Goal: Task Accomplishment & Management: Manage account settings

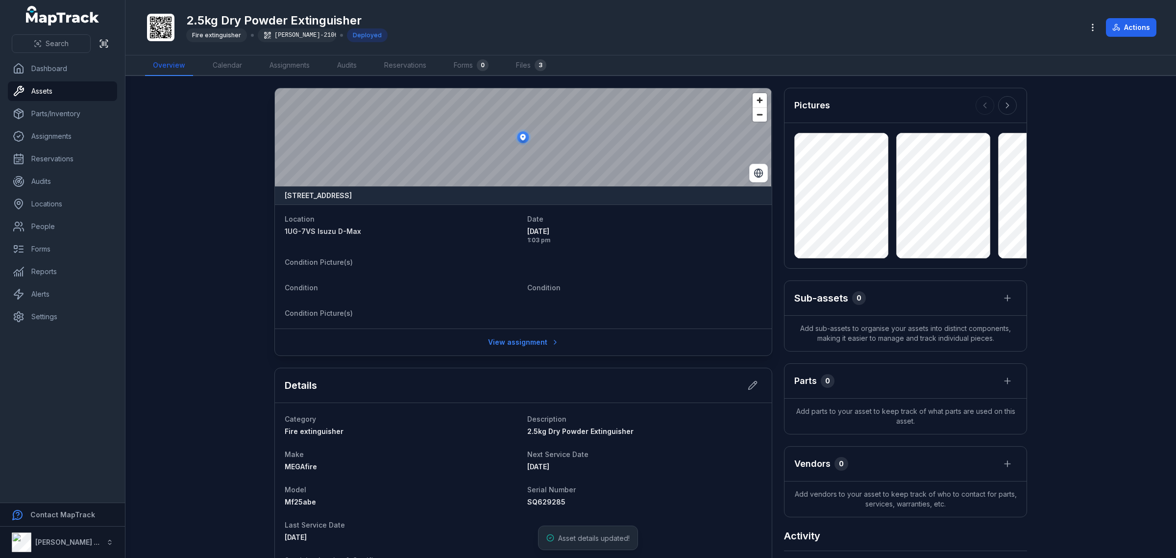
scroll to position [174, 0]
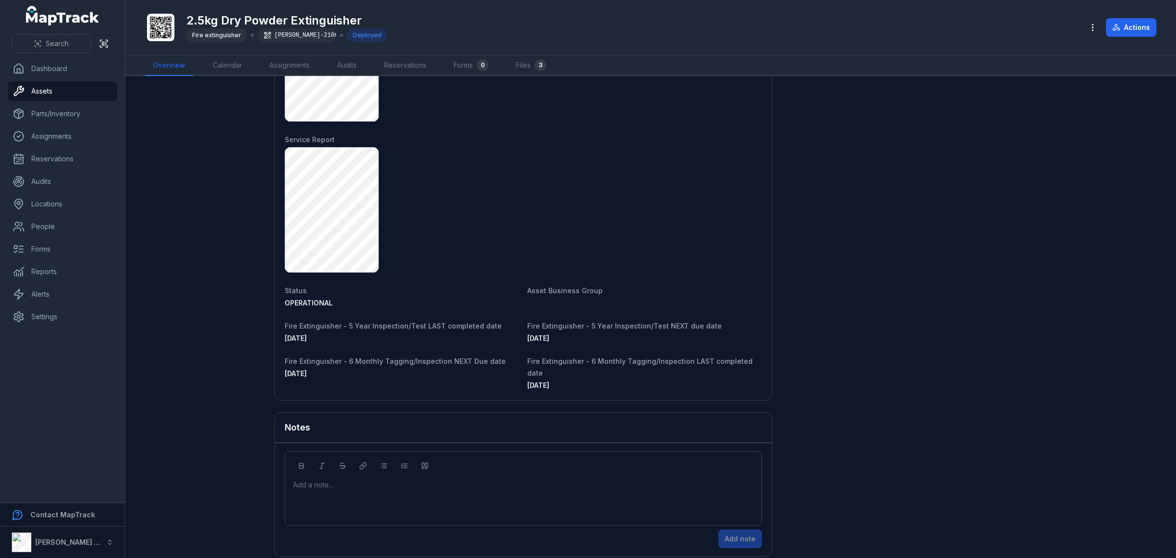
click at [448, 373] on div "[DATE]" at bounding box center [402, 374] width 235 height 10
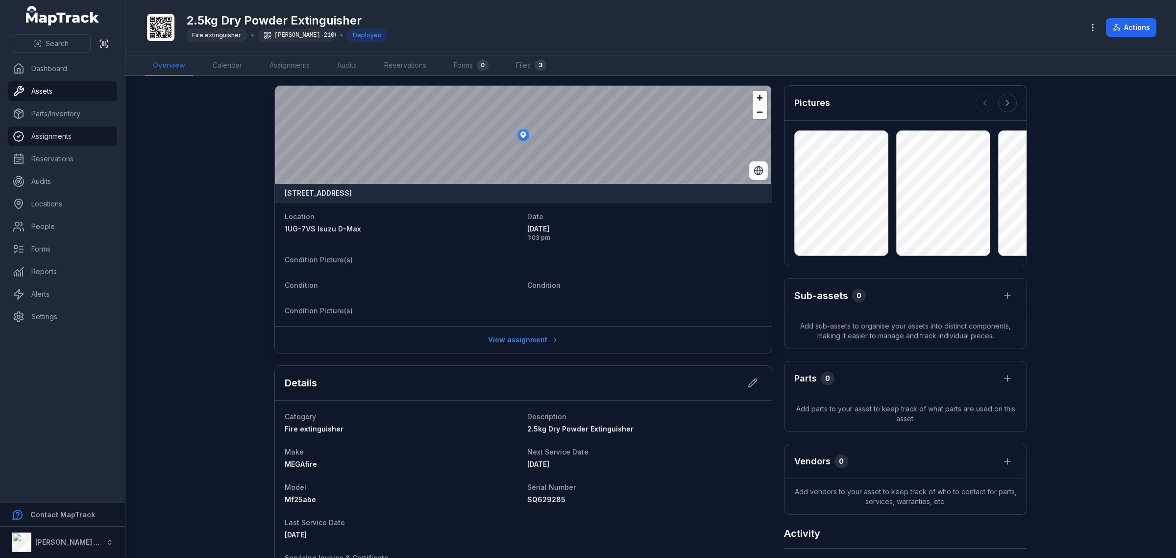
scroll to position [0, 0]
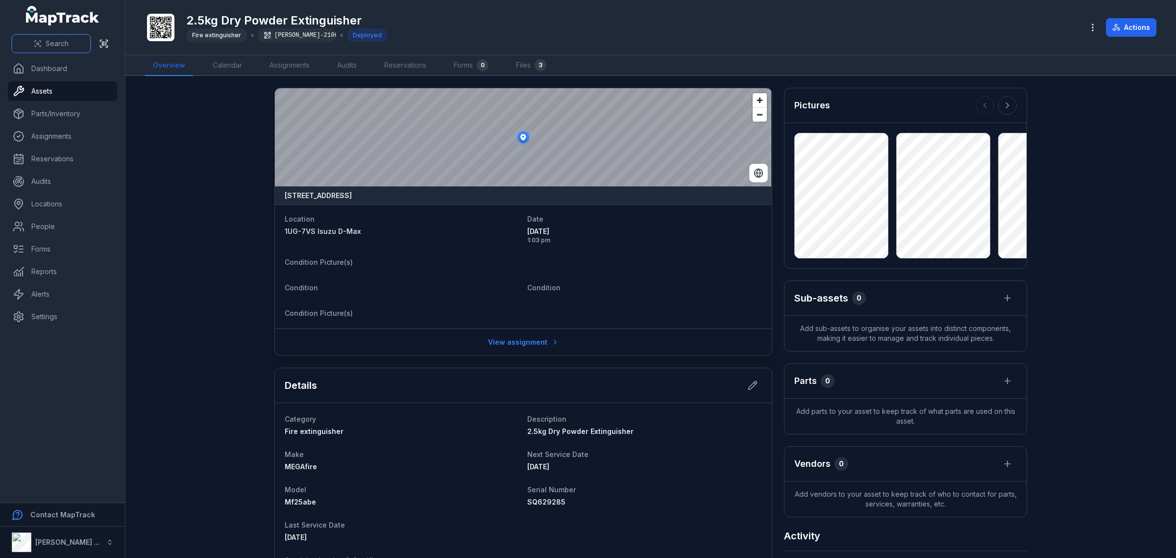
click at [59, 39] on span "Search" at bounding box center [57, 44] width 23 height 10
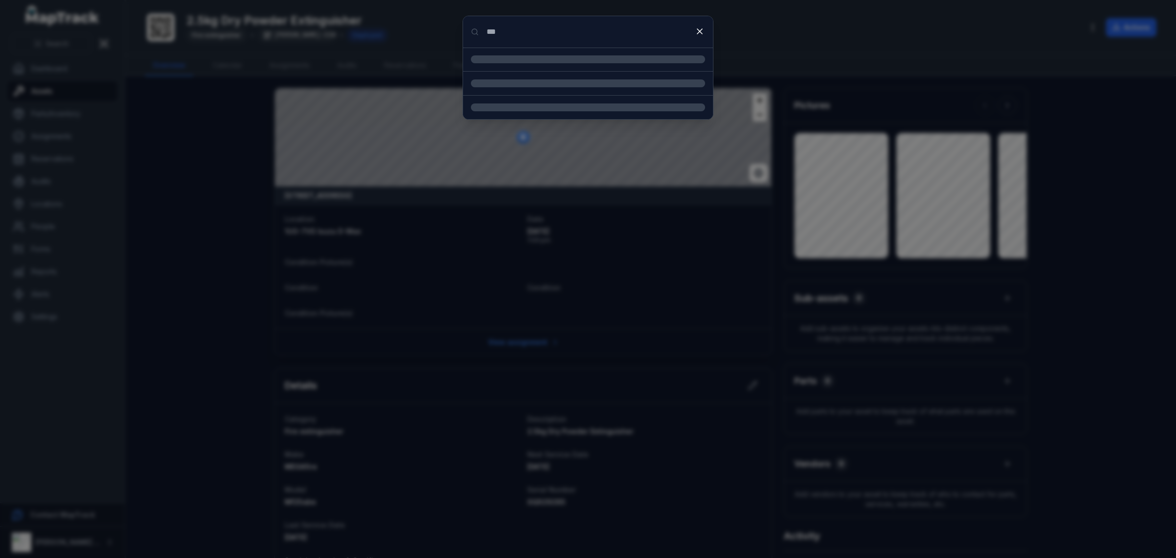
type input "***"
click at [555, 97] on strong "2.5kg Dry Powder E" at bounding box center [599, 98] width 211 height 10
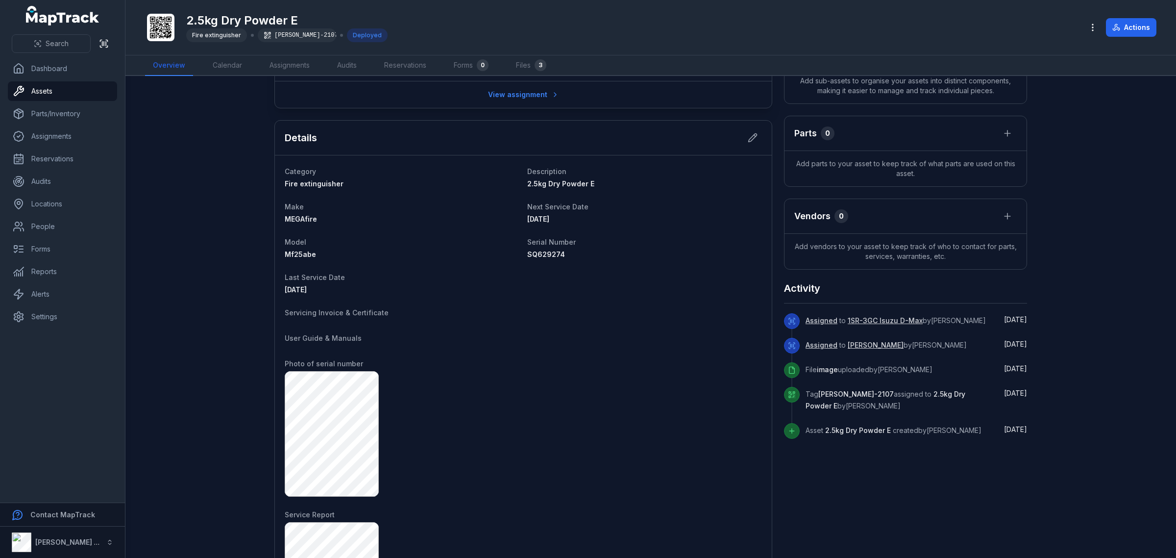
scroll to position [235, 0]
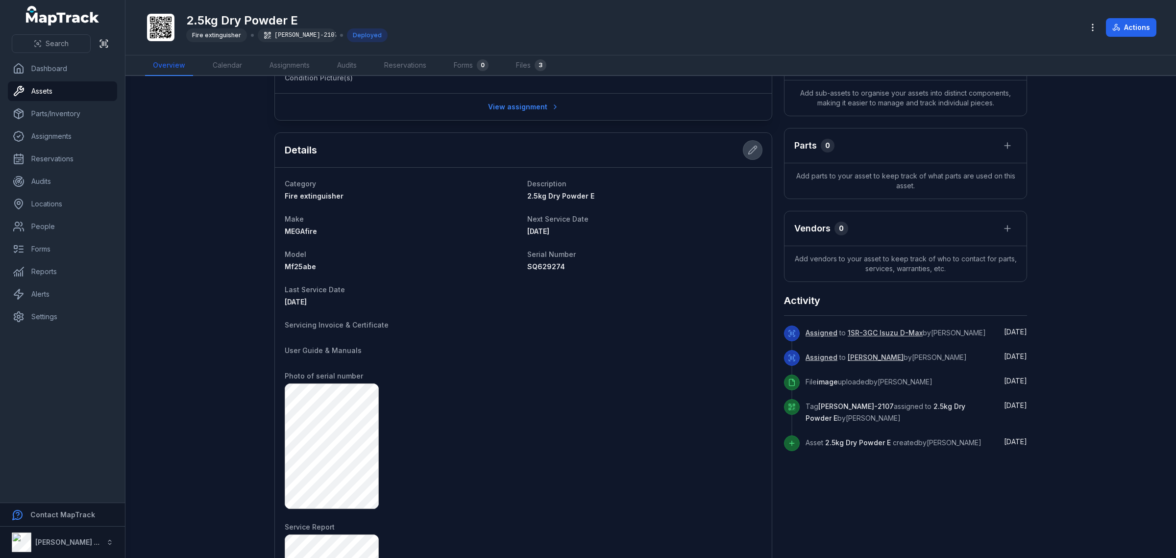
click at [743, 153] on button at bounding box center [752, 150] width 19 height 19
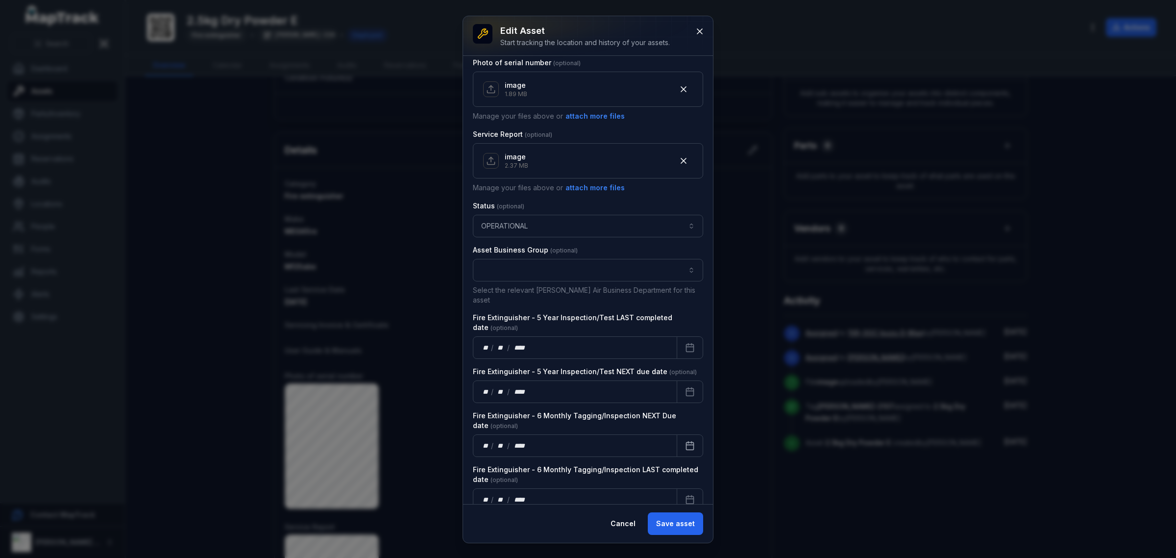
scroll to position [528, 0]
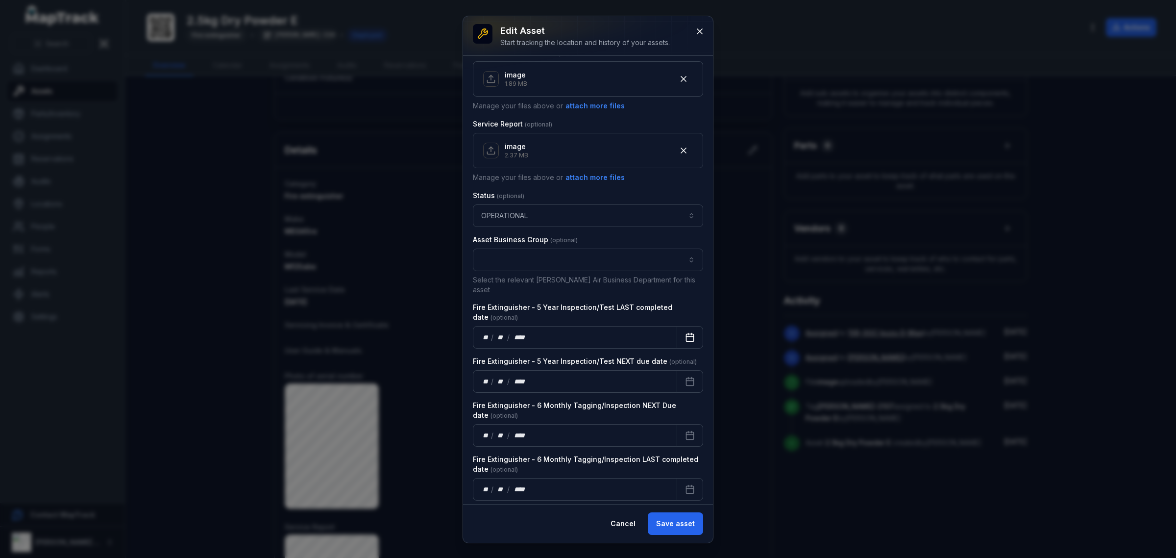
click at [679, 336] on button "Calendar" at bounding box center [690, 337] width 26 height 23
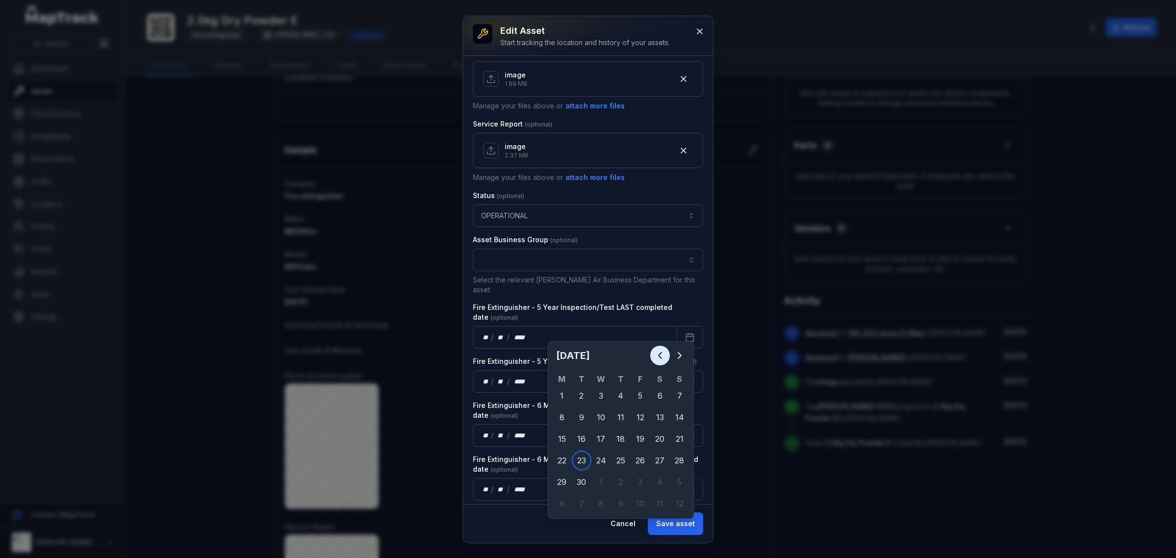
click at [664, 348] on button "Previous" at bounding box center [660, 355] width 20 height 20
click at [661, 354] on icon "Previous" at bounding box center [660, 355] width 12 height 12
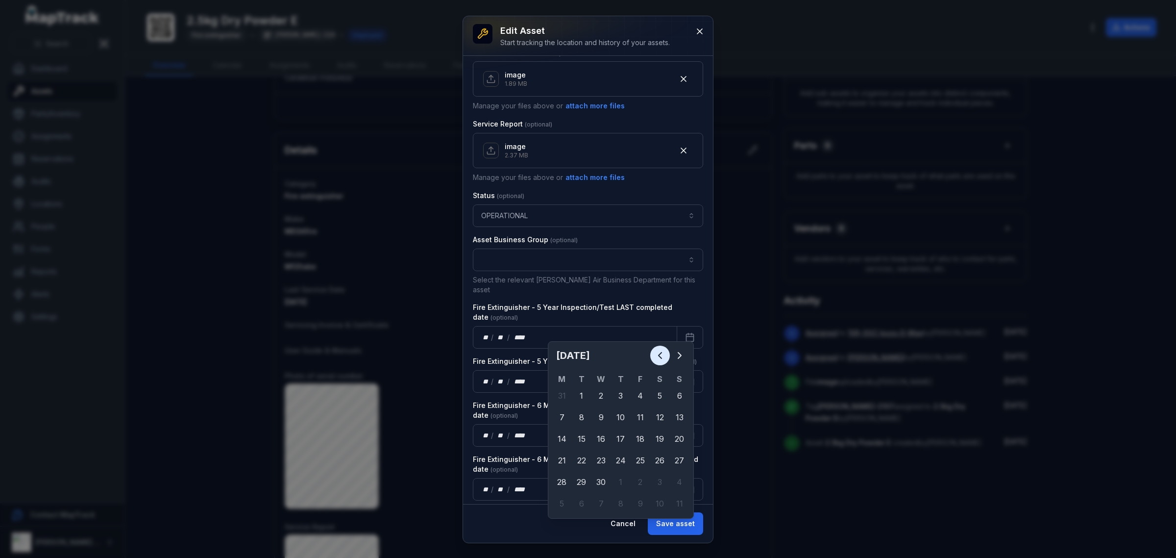
click at [661, 354] on icon "Previous" at bounding box center [660, 355] width 12 height 12
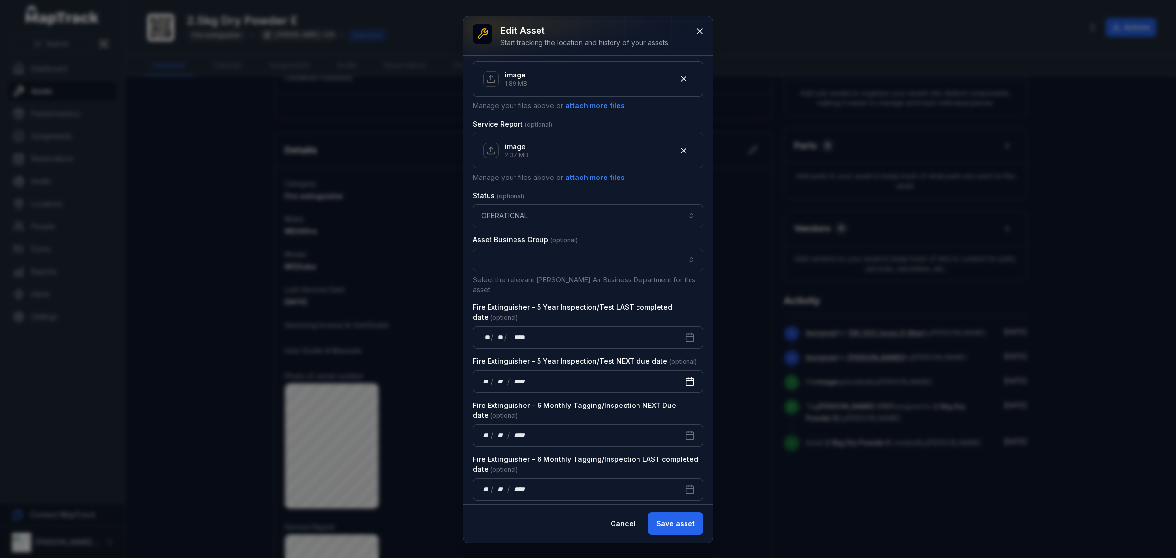
click at [677, 370] on button "Calendar" at bounding box center [690, 381] width 26 height 23
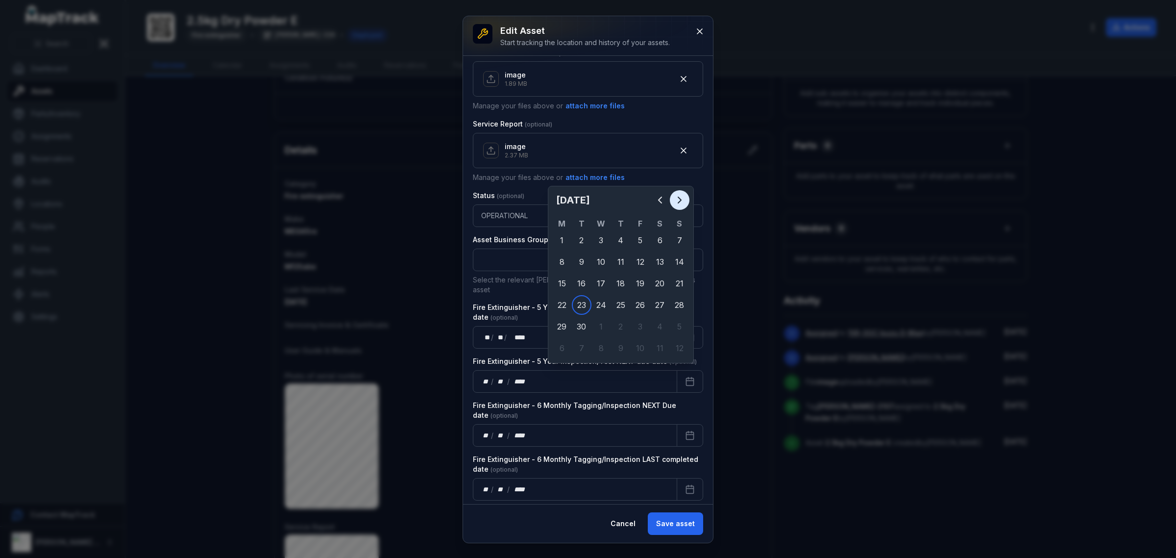
click at [675, 199] on icon "Next" at bounding box center [680, 200] width 12 height 12
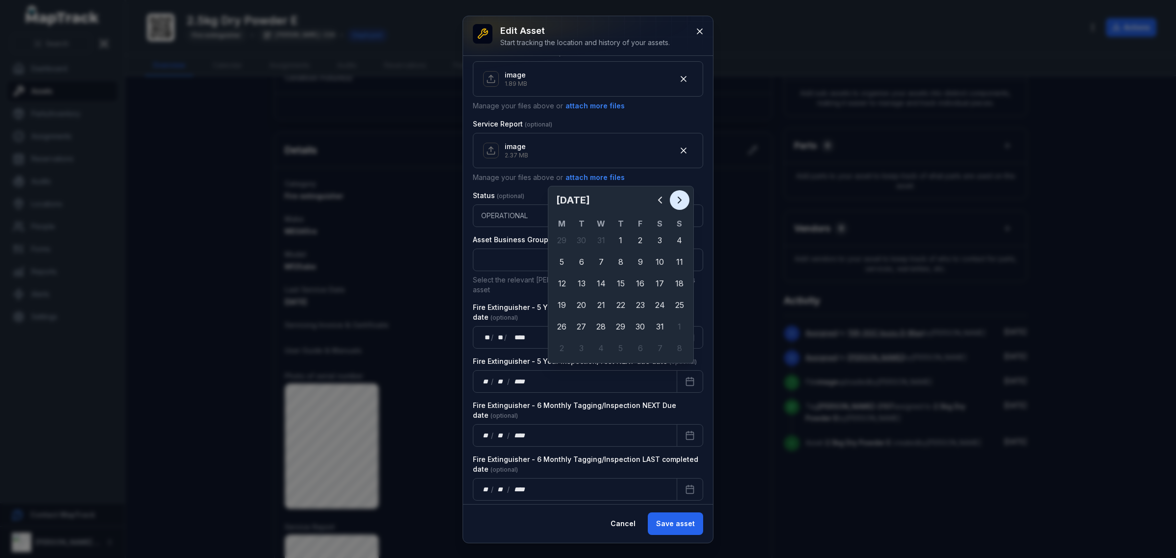
click at [675, 199] on icon "Next" at bounding box center [680, 200] width 12 height 12
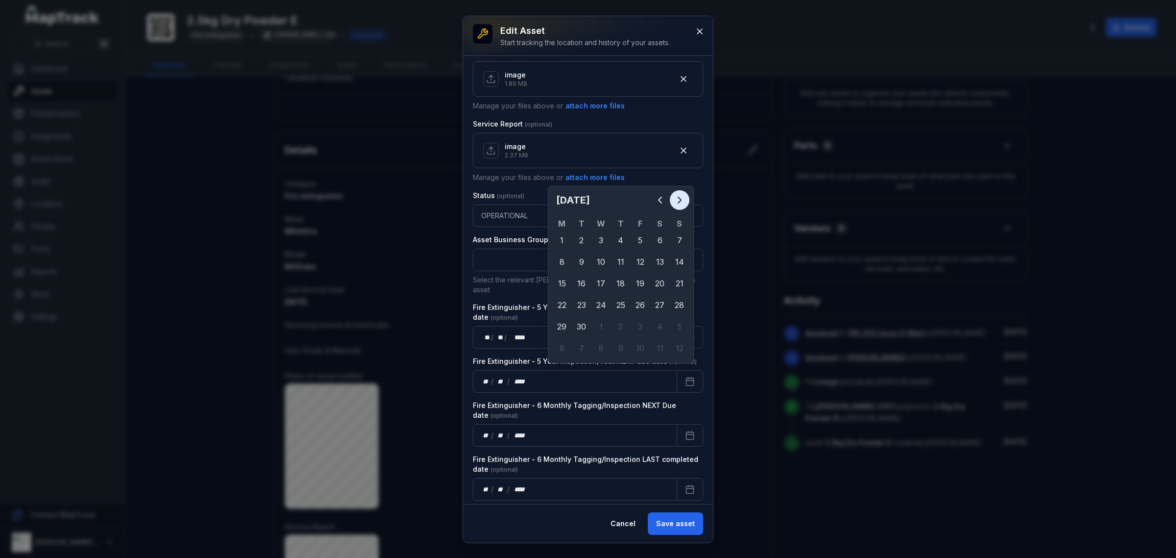
click at [675, 199] on icon "Next" at bounding box center [680, 200] width 12 height 12
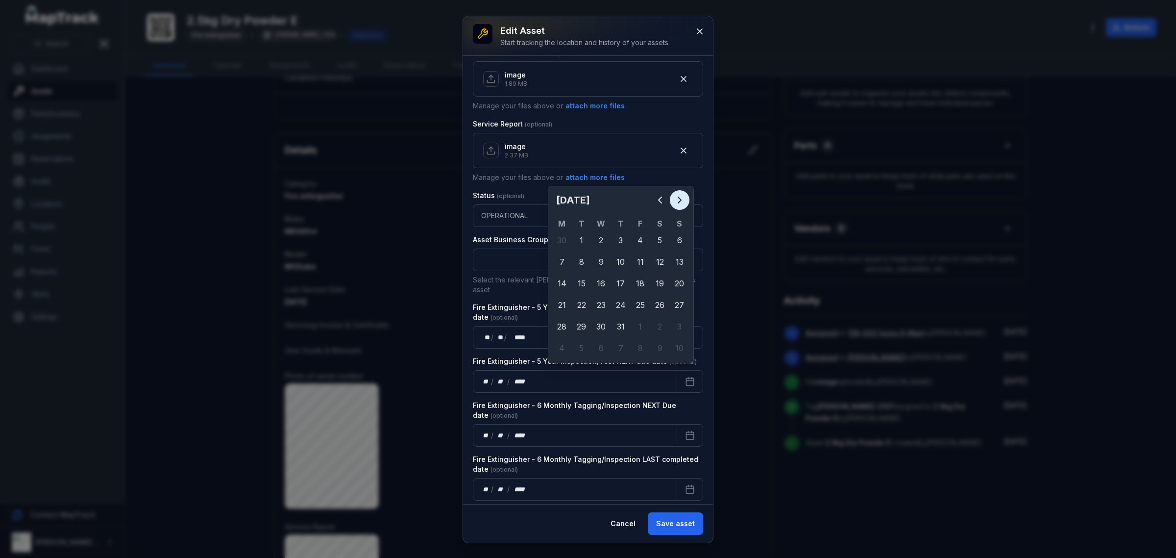
click at [675, 199] on icon "Next" at bounding box center [680, 200] width 12 height 12
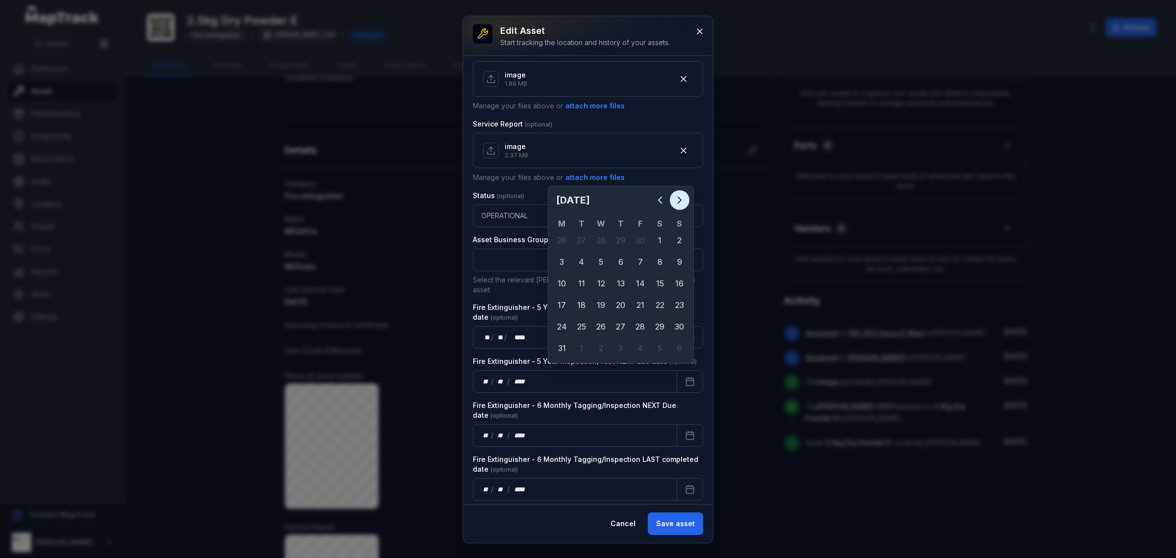
click at [675, 199] on icon "Next" at bounding box center [680, 200] width 12 height 12
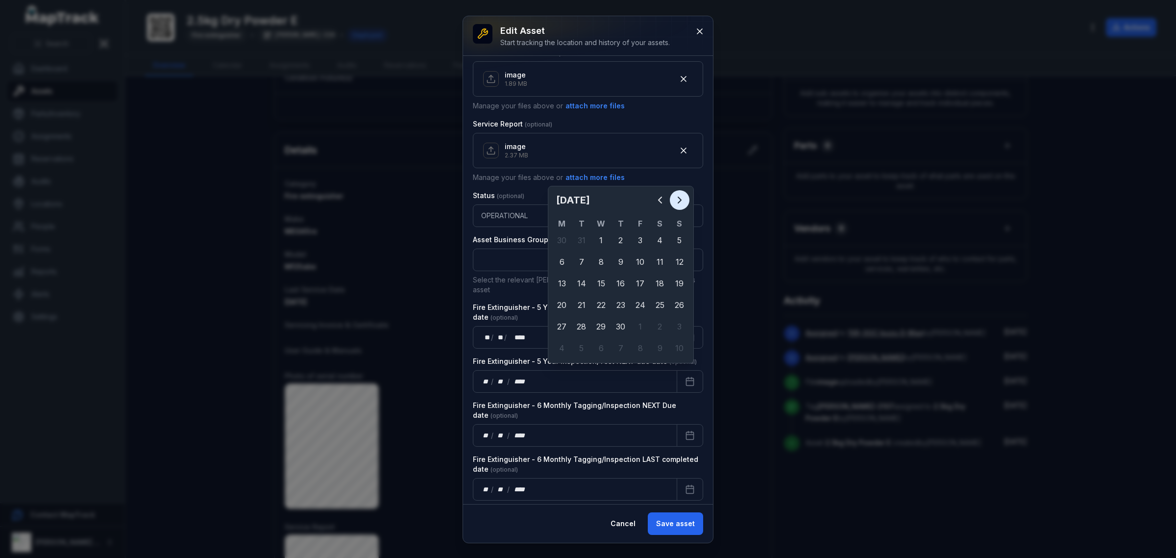
click at [675, 199] on icon "Next" at bounding box center [680, 200] width 12 height 12
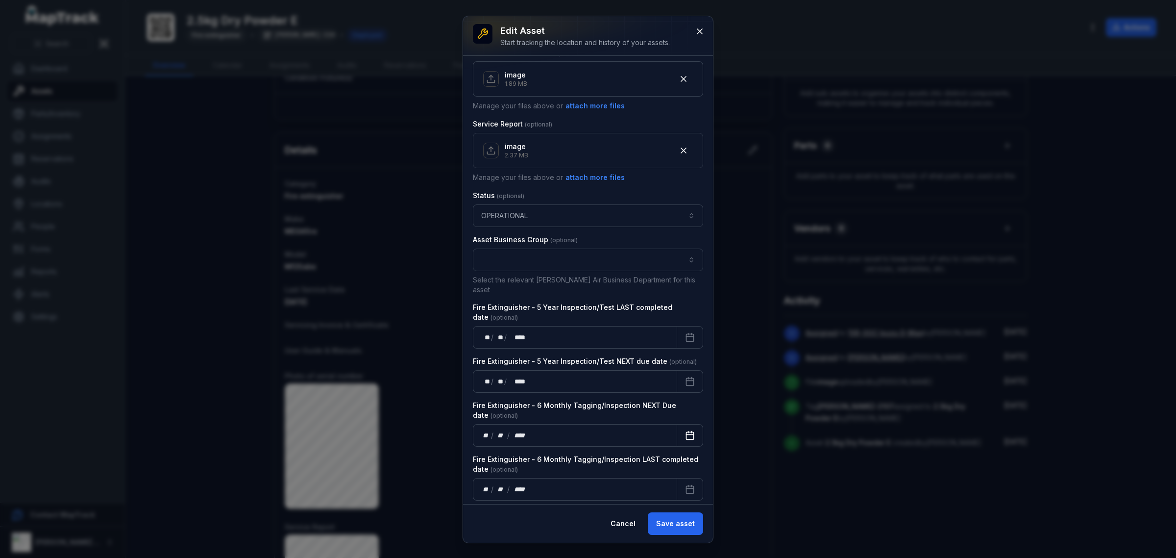
click at [685, 430] on icon "Calendar" at bounding box center [690, 435] width 10 height 10
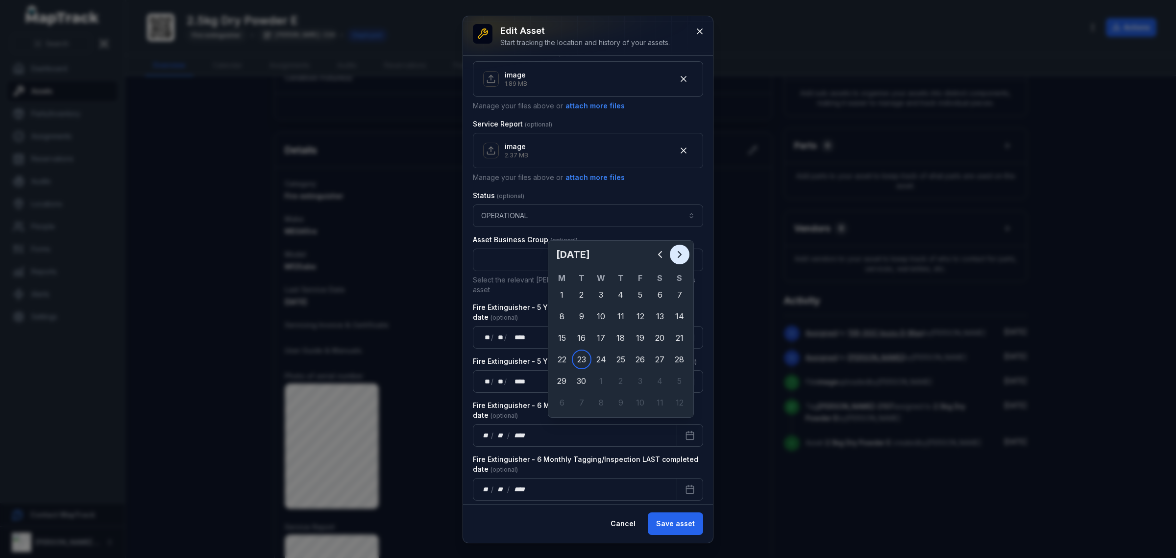
click at [679, 260] on icon "Next" at bounding box center [680, 254] width 12 height 12
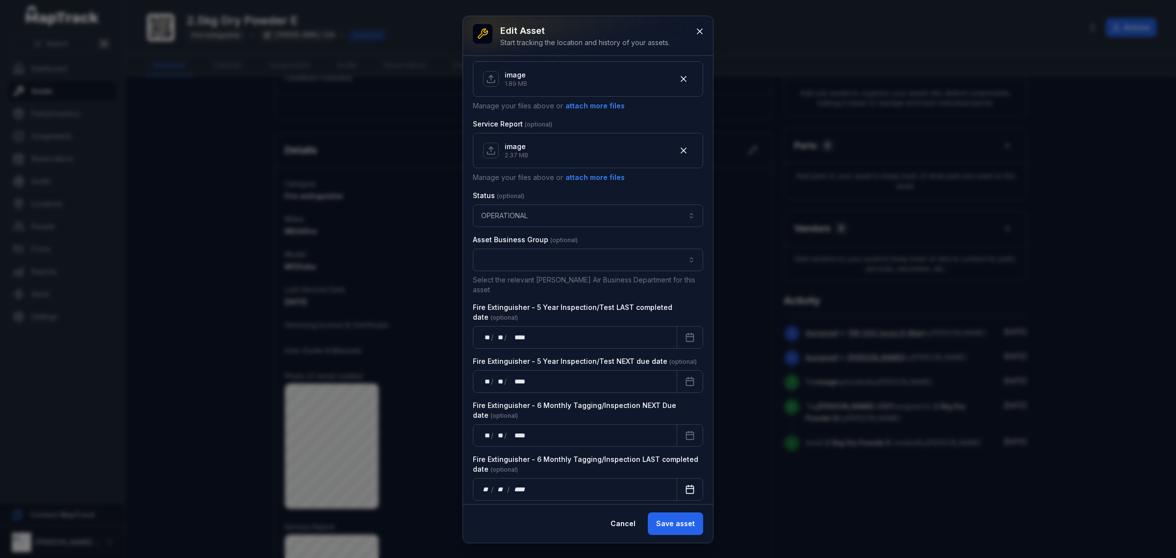
click at [687, 488] on icon "Calendar" at bounding box center [690, 488] width 7 height 0
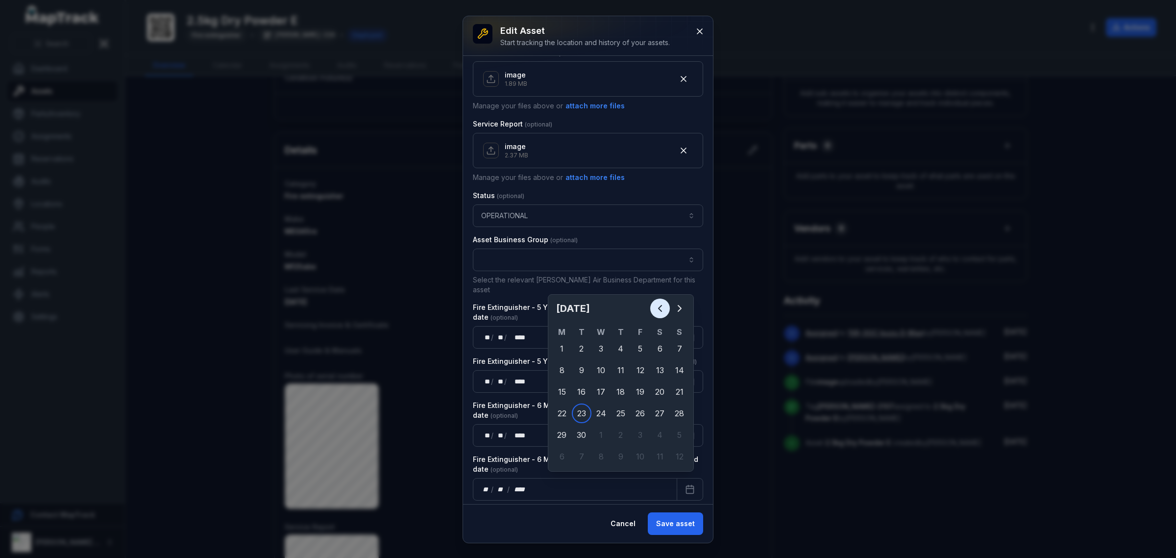
click at [661, 314] on icon "Previous" at bounding box center [660, 308] width 12 height 12
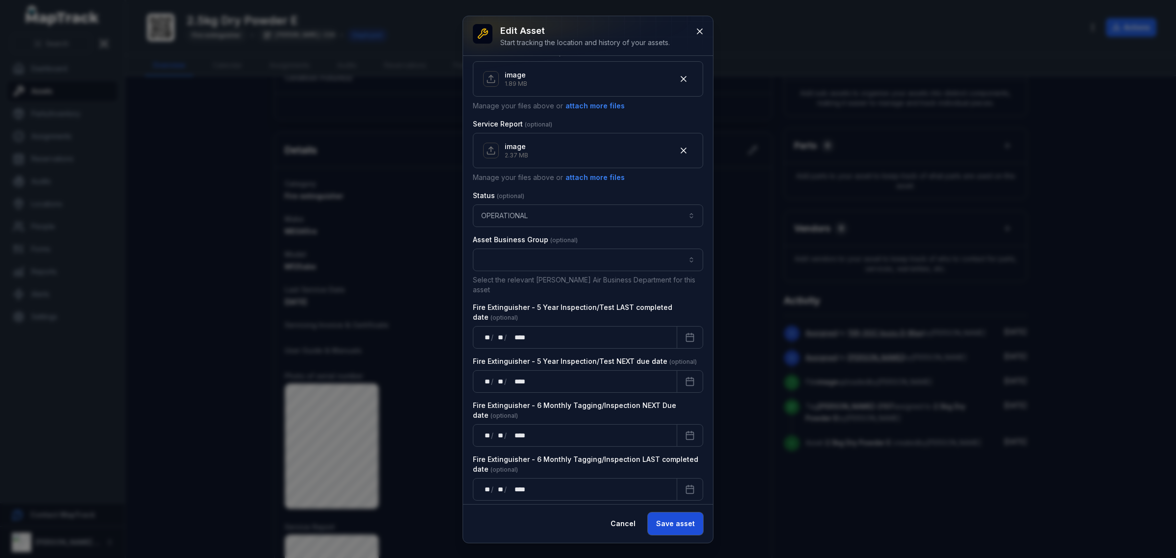
click at [691, 530] on button "Save asset" at bounding box center [675, 523] width 55 height 23
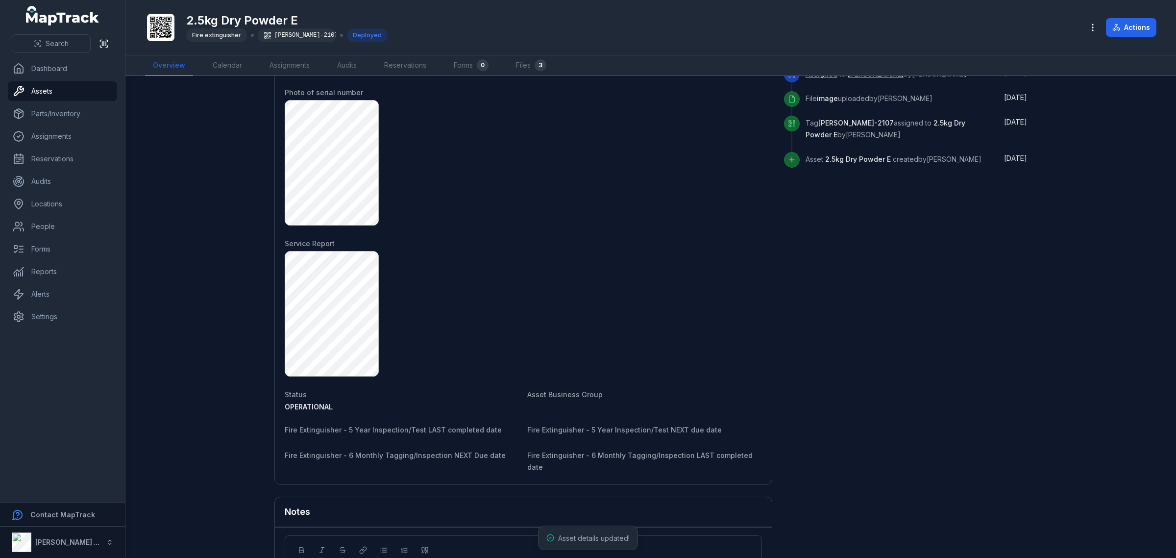
scroll to position [603, 0]
